Goal: Check status: Check status

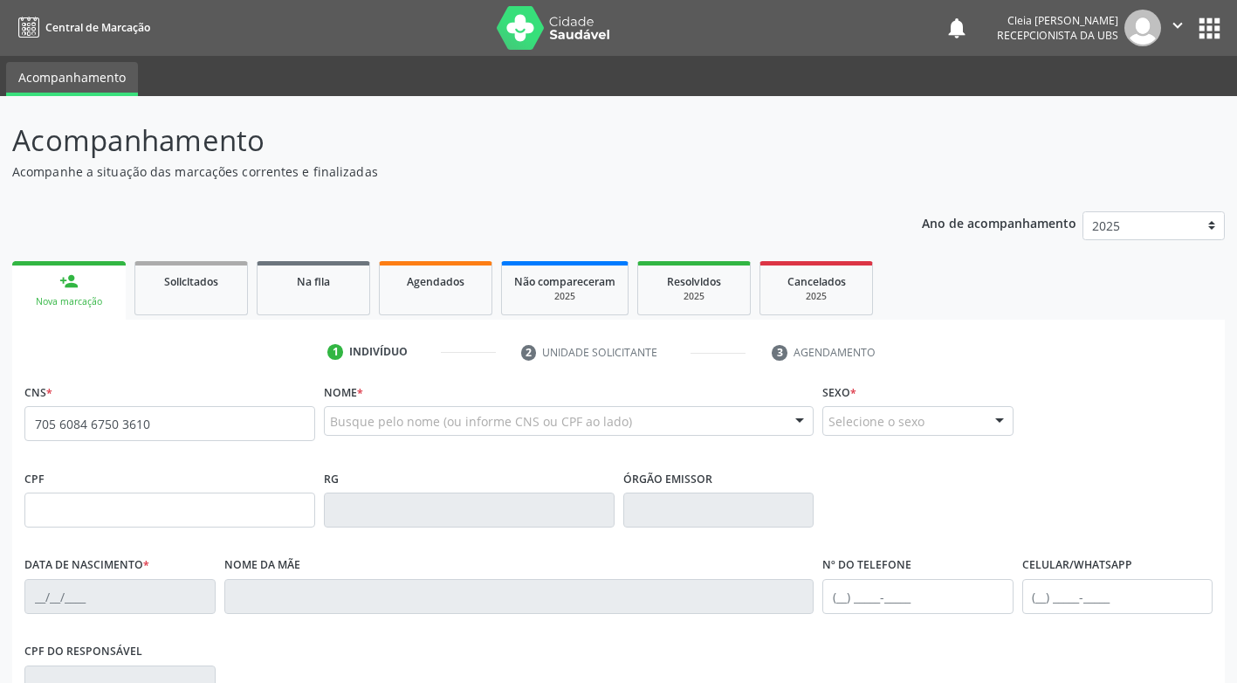
type input "705 6084 6750 3610"
type input "[DATE]"
type input "[PERSON_NAME]"
type input "[PHONE_NUMBER]"
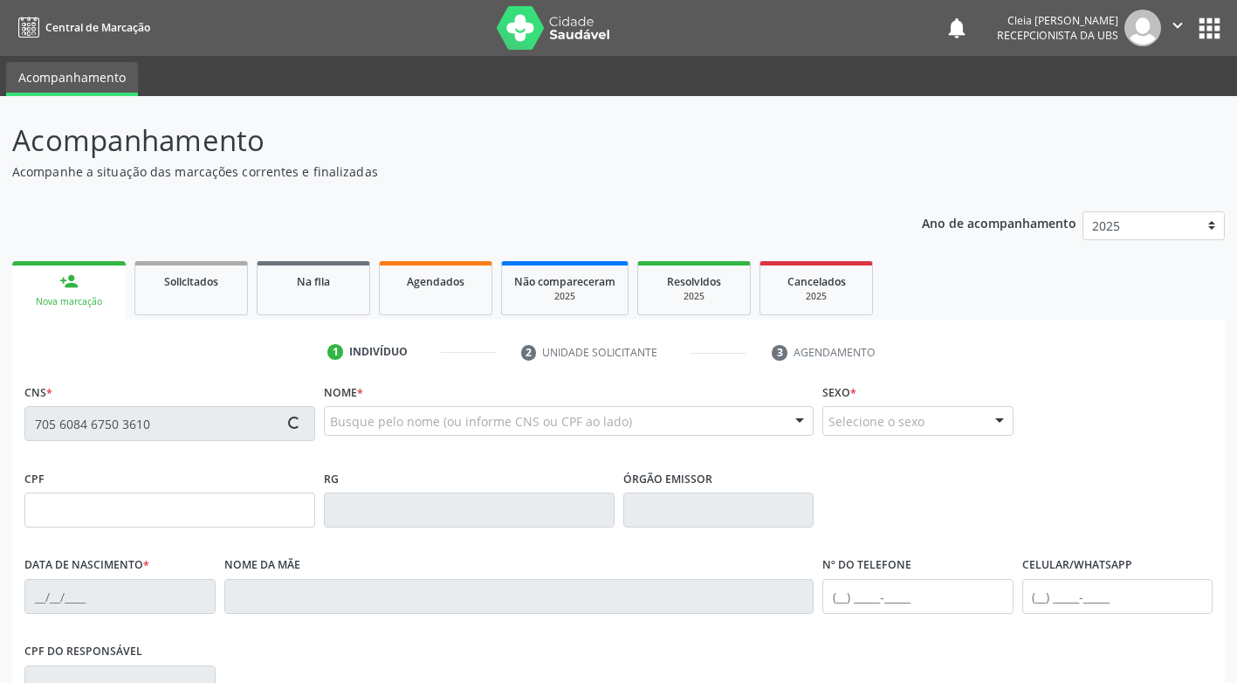
type input "1759"
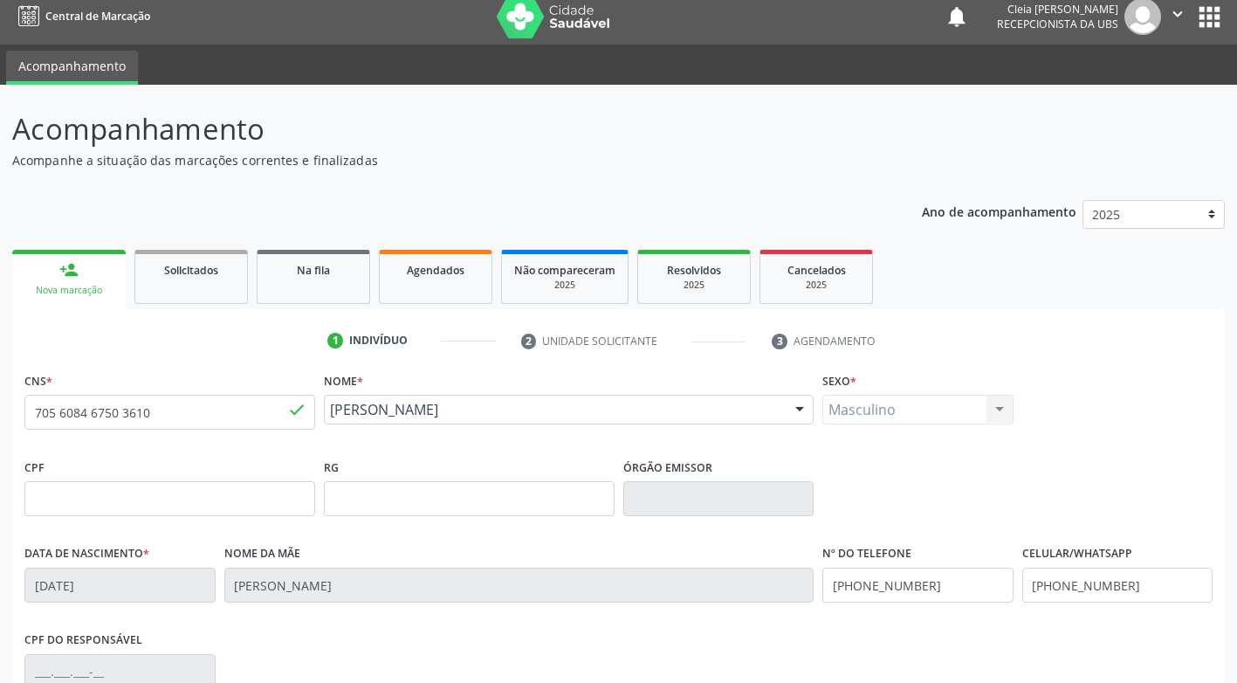
scroll to position [2, 0]
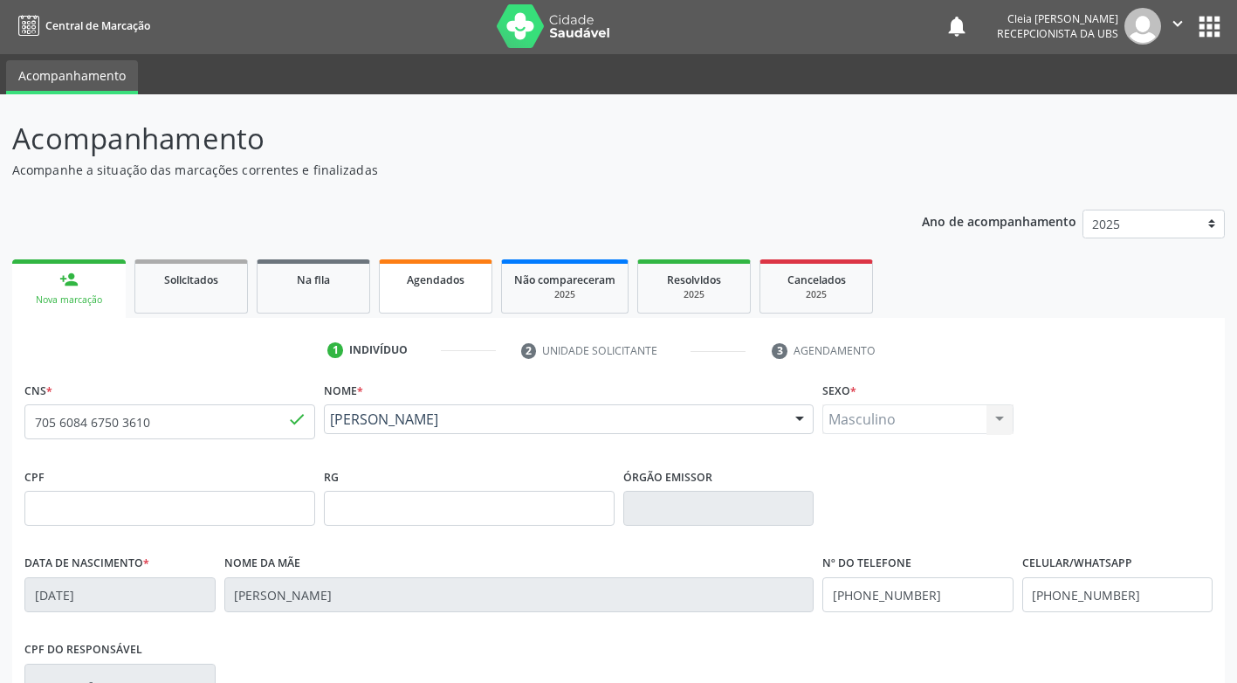
click at [481, 286] on link "Agendados" at bounding box center [435, 286] width 113 height 54
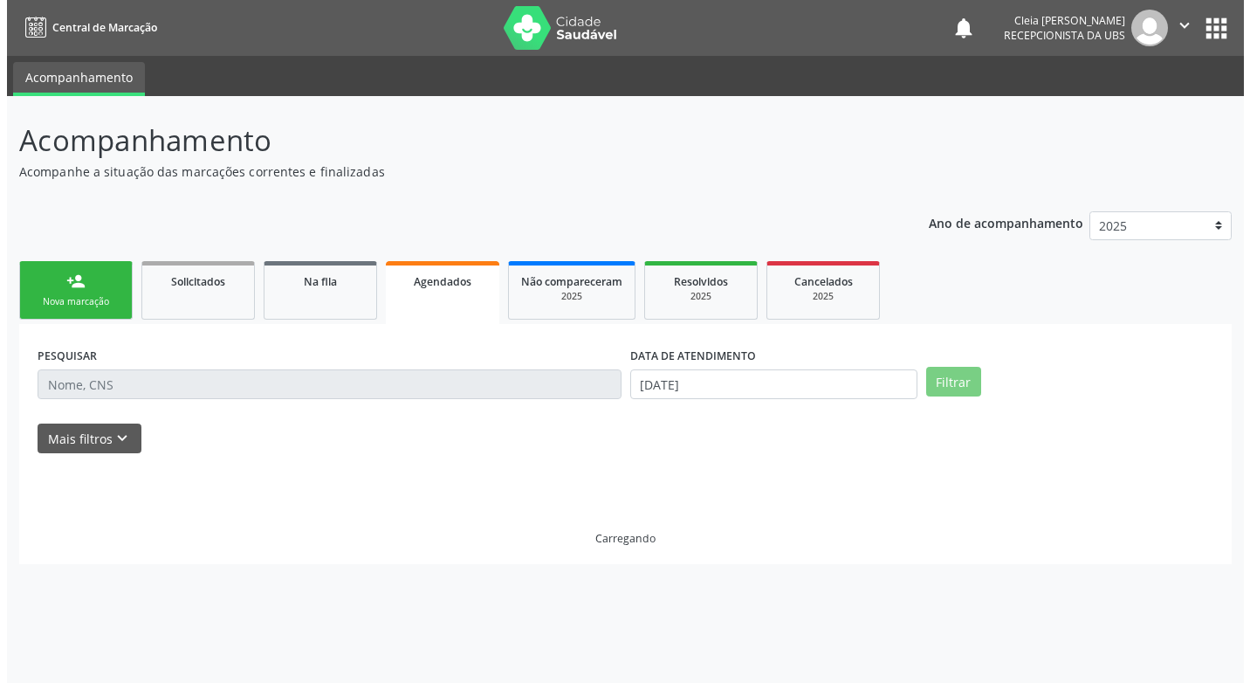
scroll to position [0, 0]
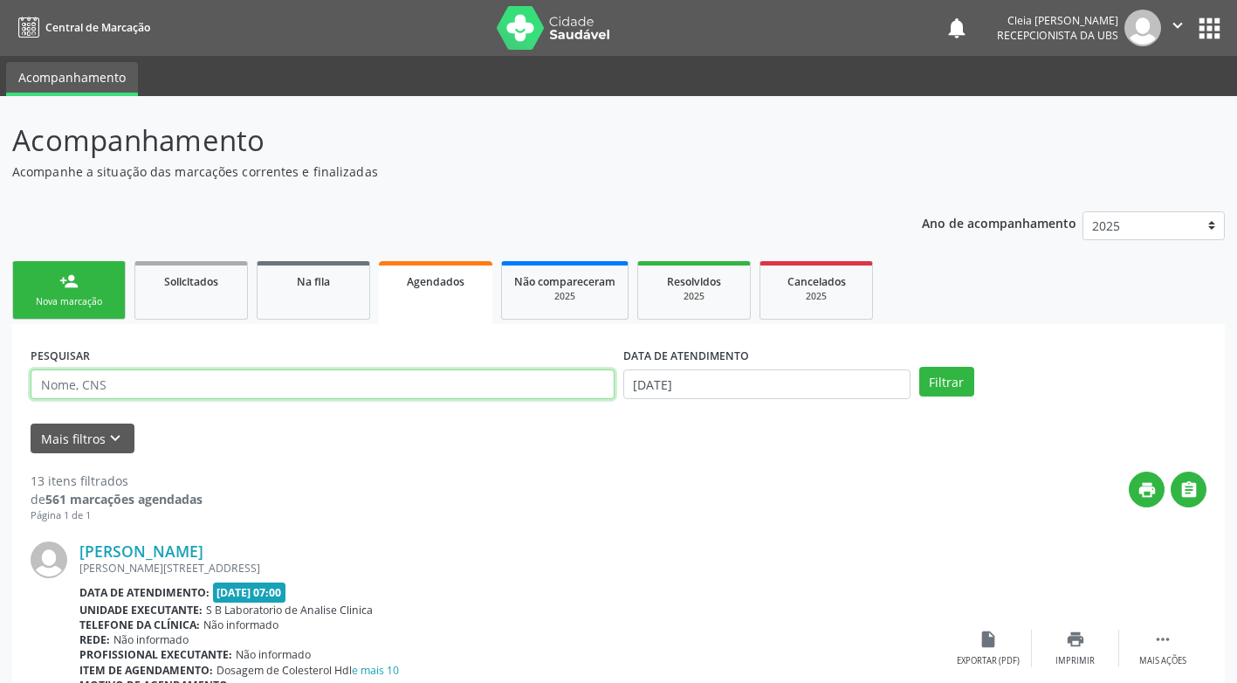
click at [222, 387] on input "text" at bounding box center [323, 384] width 584 height 30
type input "705608467503610"
click at [930, 382] on button "Filtrar" at bounding box center [946, 382] width 55 height 30
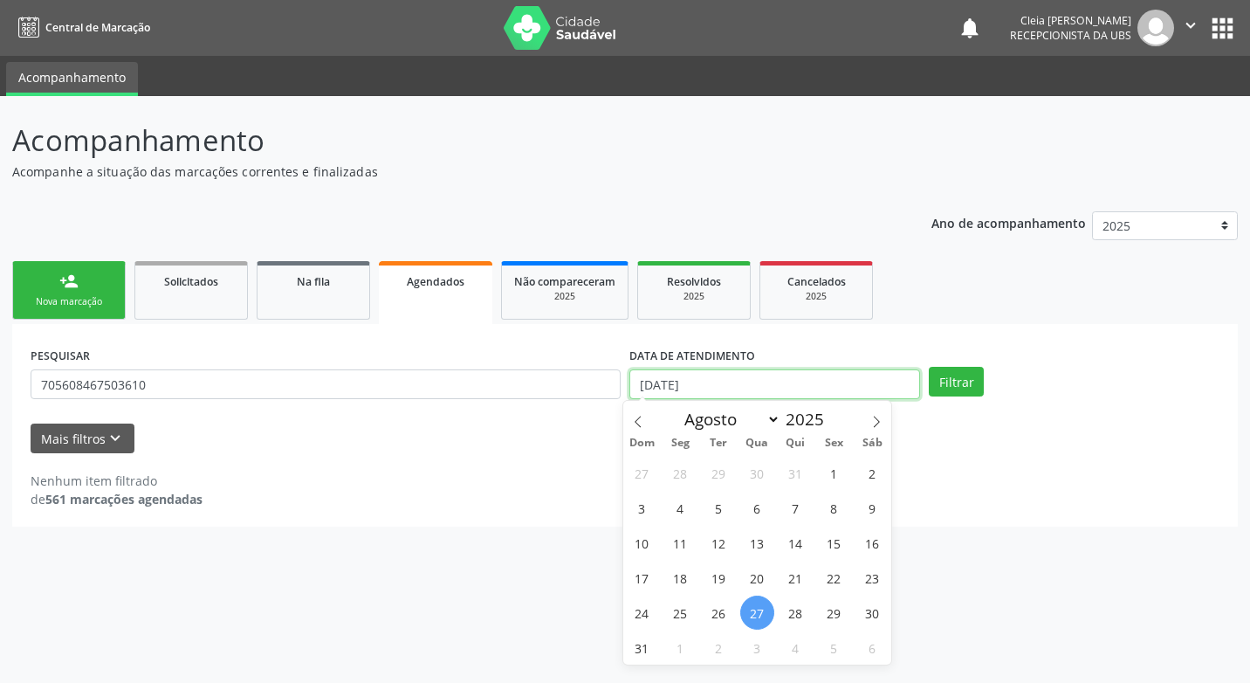
click at [854, 391] on input "[DATE]" at bounding box center [774, 384] width 291 height 30
click at [874, 420] on icon at bounding box center [876, 422] width 12 height 12
select select "8"
click at [756, 509] on span "10" at bounding box center [757, 508] width 34 height 34
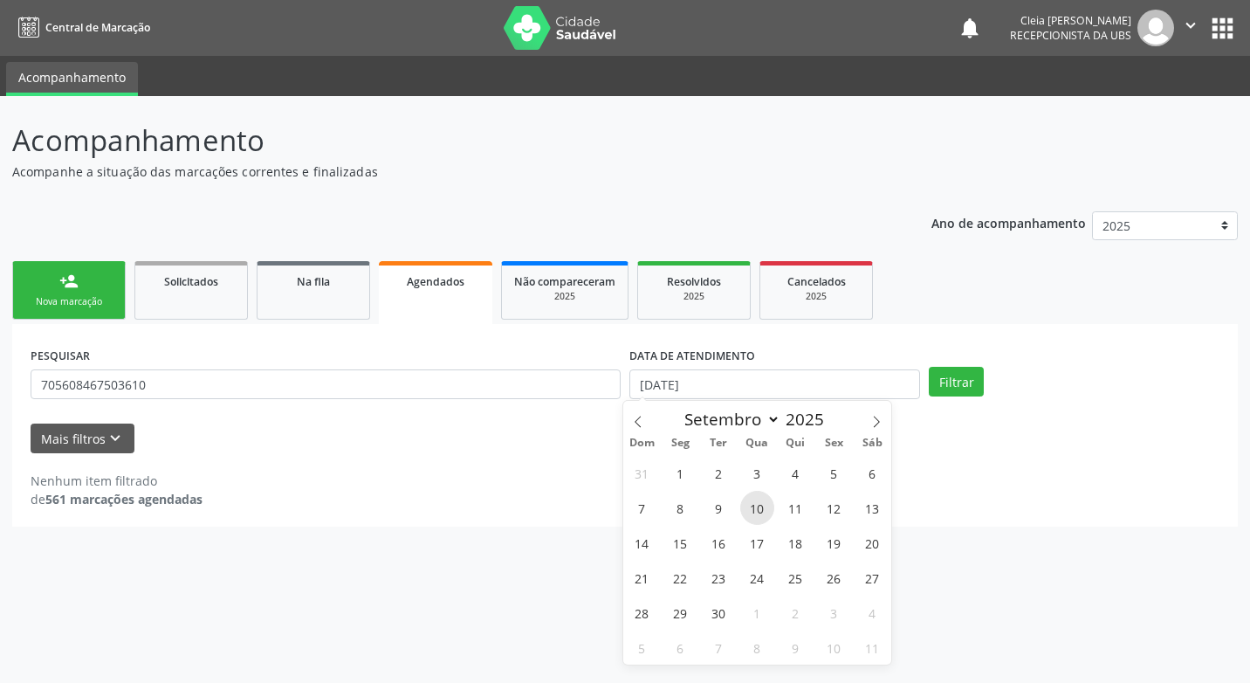
type input "[DATE]"
click at [756, 509] on span "10" at bounding box center [757, 508] width 34 height 34
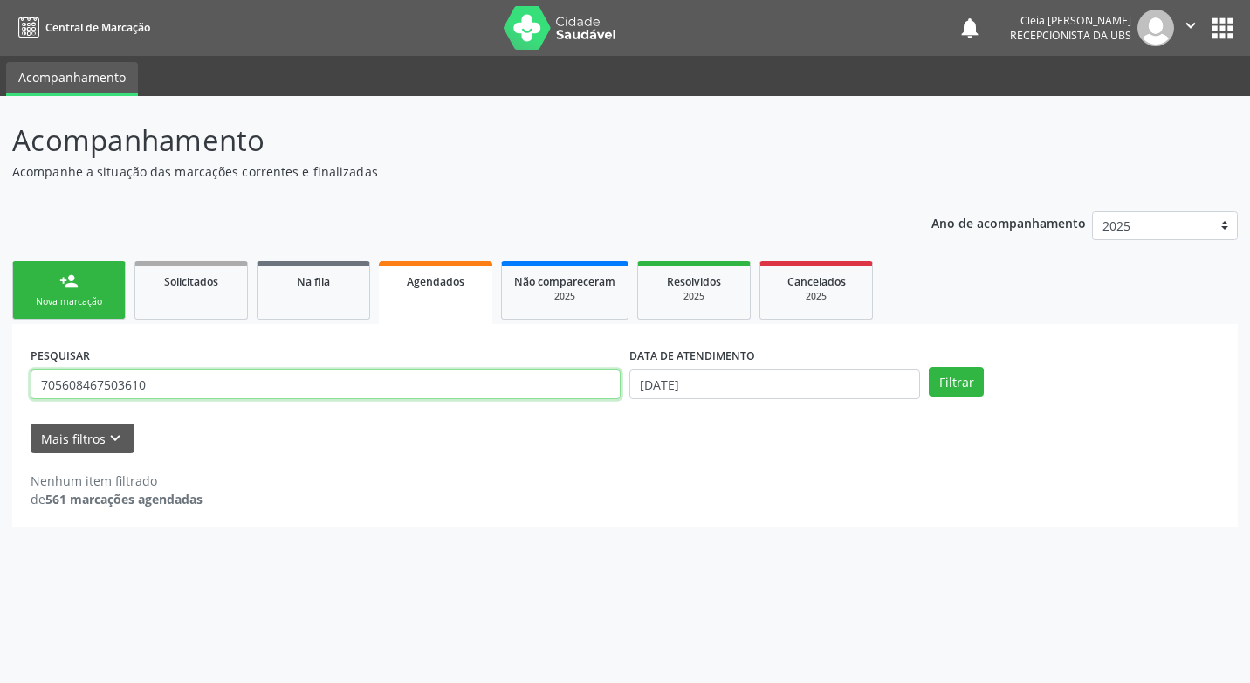
drag, startPoint x: 170, startPoint y: 383, endPoint x: -3, endPoint y: 449, distance: 185.7
click at [0, 449] on html "Central de Marcação notifications [PERSON_NAME] Recepcionista da UBS  Configur…" at bounding box center [625, 341] width 1250 height 683
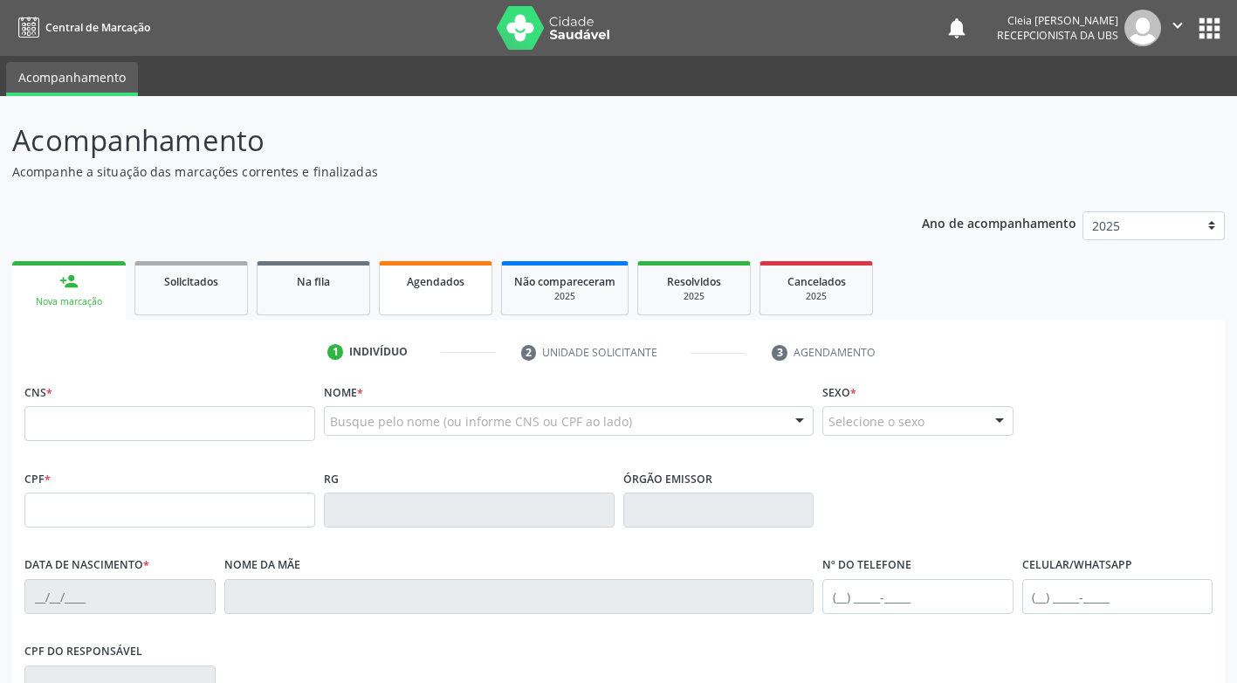
click at [437, 293] on link "Agendados" at bounding box center [435, 288] width 113 height 54
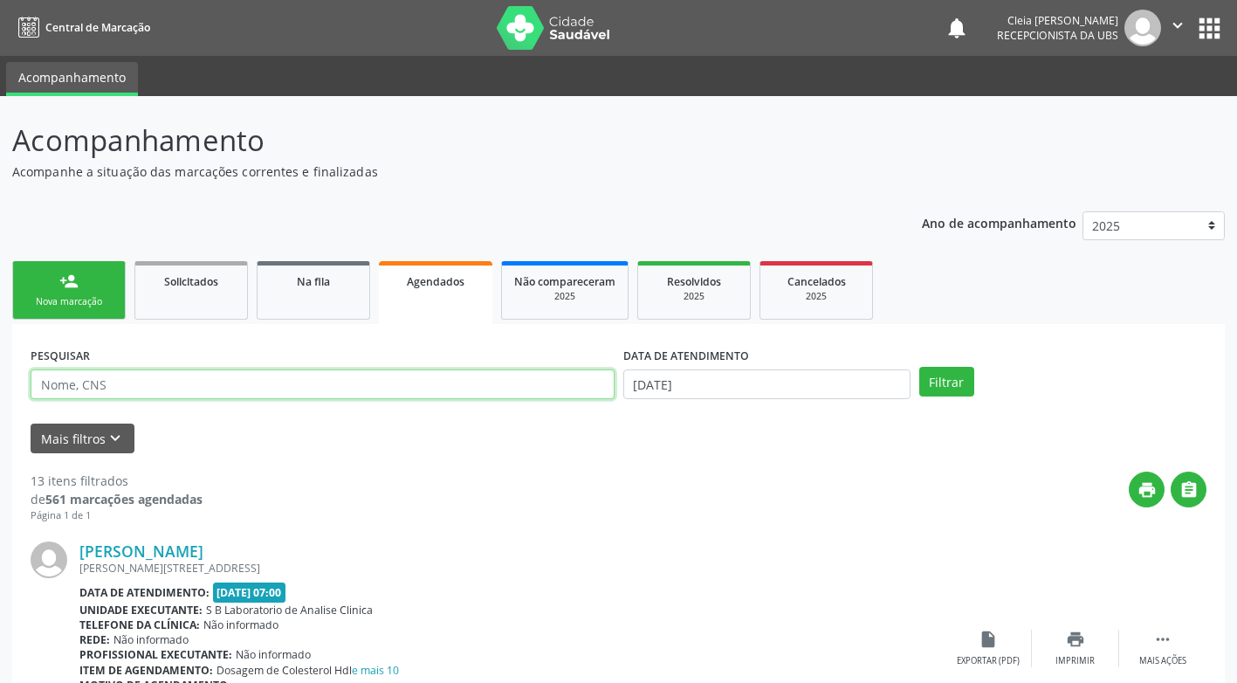
click at [136, 391] on input "text" at bounding box center [323, 384] width 584 height 30
type input "705608467503610"
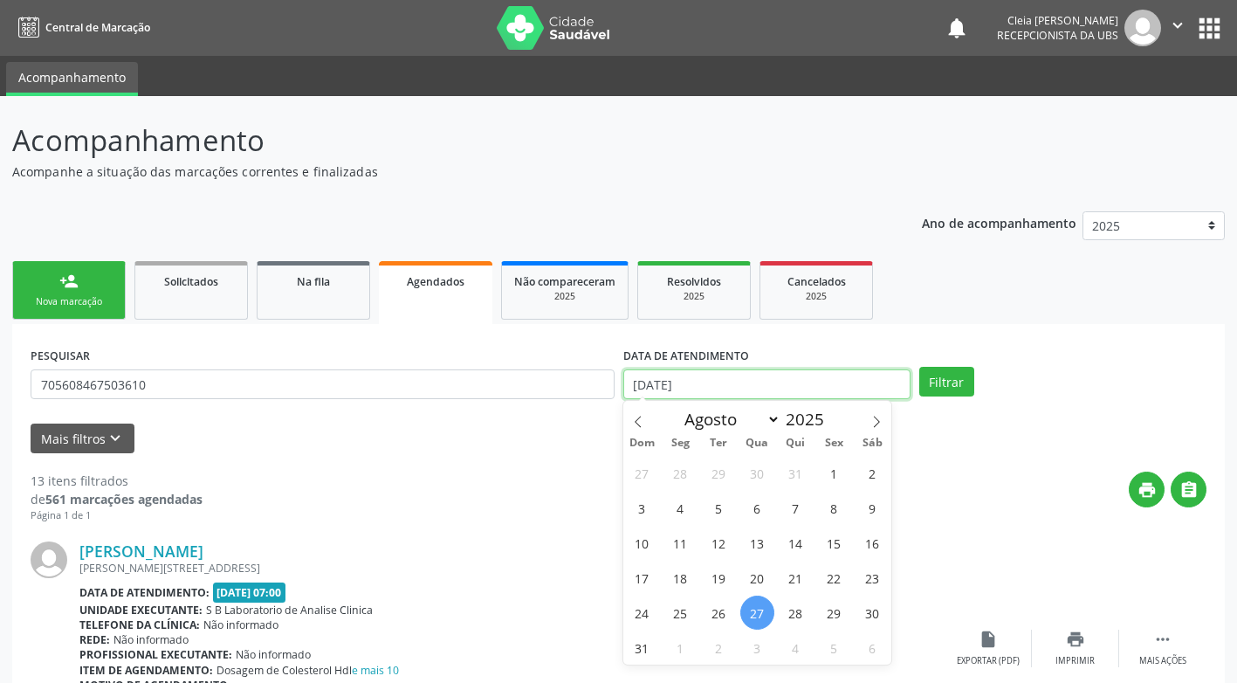
click at [845, 383] on input "[DATE]" at bounding box center [766, 384] width 287 height 30
click at [882, 419] on icon at bounding box center [876, 422] width 12 height 12
select select "8"
click at [765, 508] on span "10" at bounding box center [757, 508] width 34 height 34
type input "[DATE]"
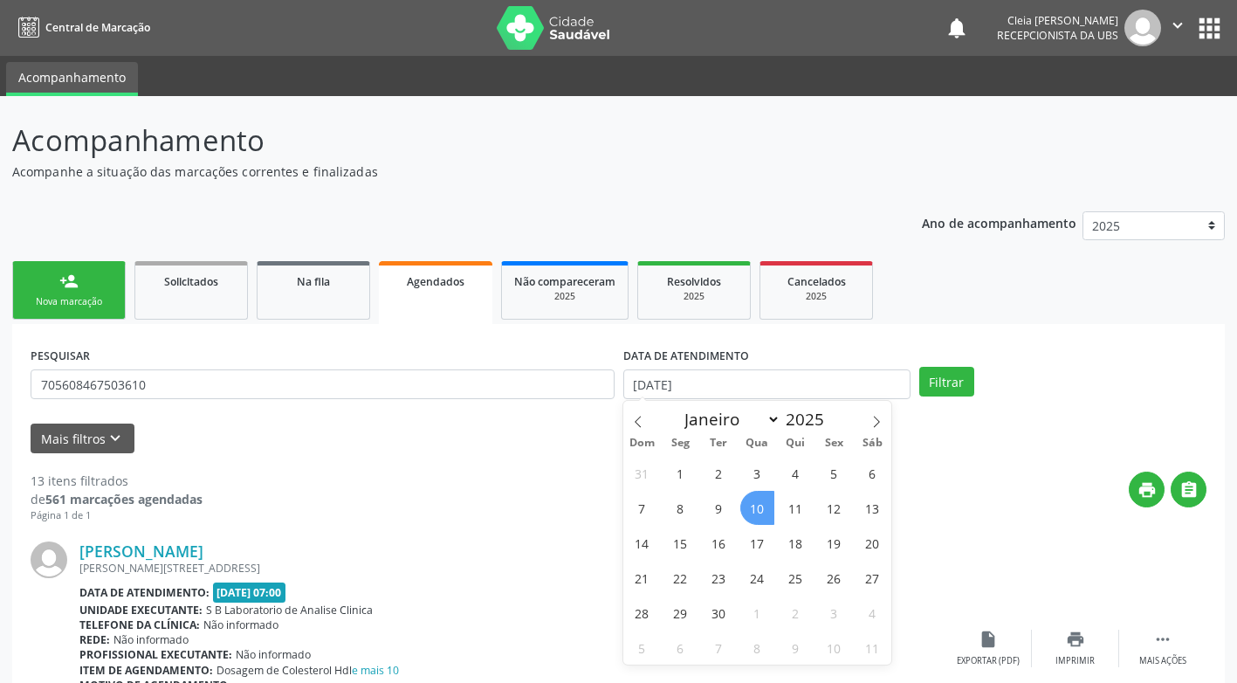
click at [765, 508] on span "10" at bounding box center [757, 508] width 34 height 34
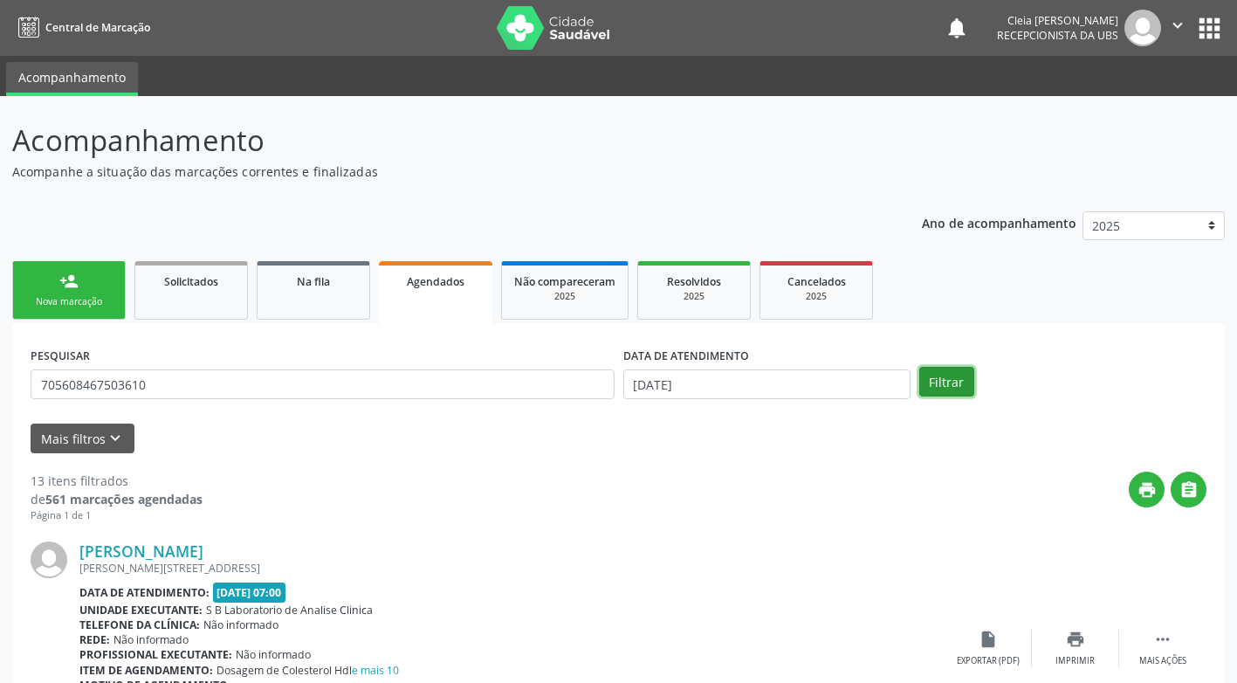
click at [947, 379] on button "Filtrar" at bounding box center [946, 382] width 55 height 30
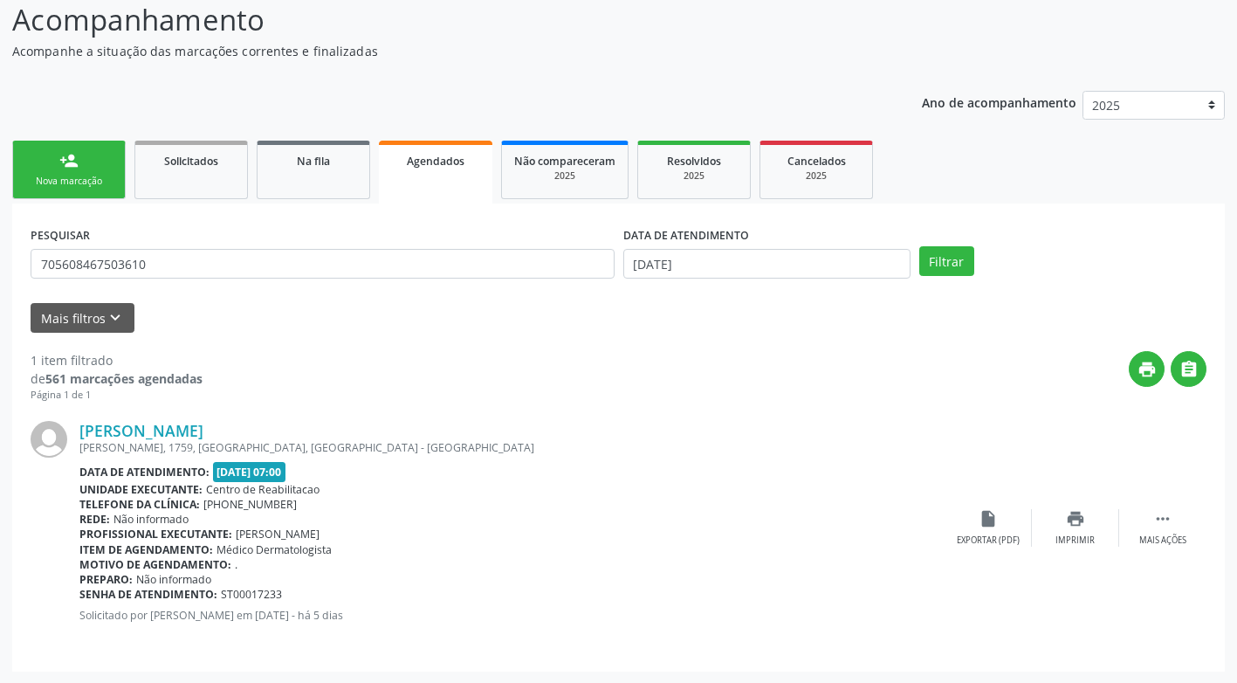
scroll to position [121, 0]
click at [1082, 525] on icon "print" at bounding box center [1075, 517] width 19 height 19
